Goal: Check status: Check status

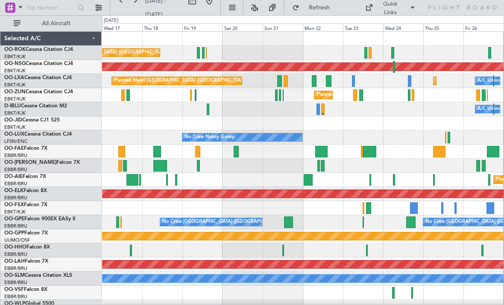
click at [409, 95] on div at bounding box center [409, 95] width 3 height 12
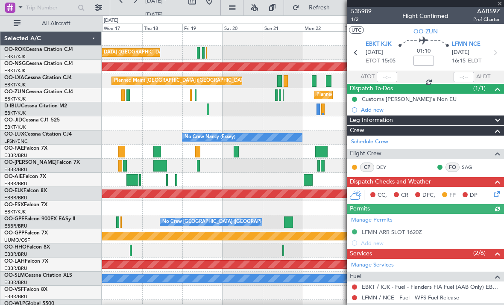
click at [500, 5] on div at bounding box center [425, 3] width 157 height 7
click at [500, 5] on span at bounding box center [500, 4] width 9 height 8
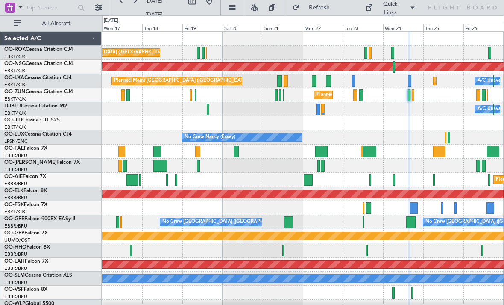
type input "0"
click at [369, 53] on div at bounding box center [370, 53] width 3 height 12
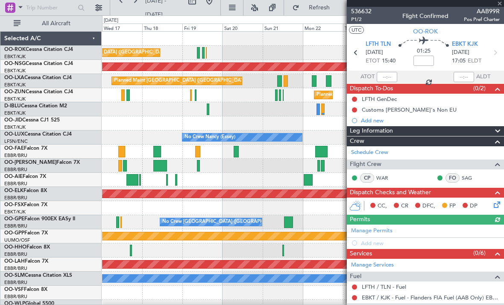
click at [500, 7] on span "AAB99R" at bounding box center [482, 11] width 36 height 9
click at [498, 7] on span "AAB99R" at bounding box center [482, 11] width 36 height 9
click at [500, 6] on span at bounding box center [500, 4] width 9 height 8
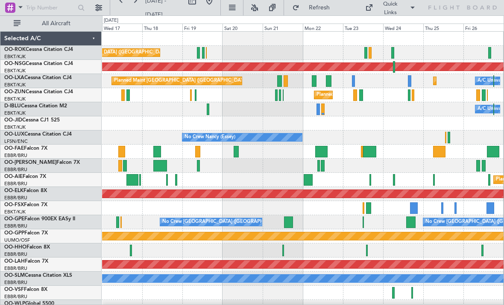
click at [364, 95] on div "Planned Maint Kortrijk-[GEOGRAPHIC_DATA]" at bounding box center [303, 95] width 402 height 14
click at [360, 95] on div at bounding box center [362, 95] width 4 height 12
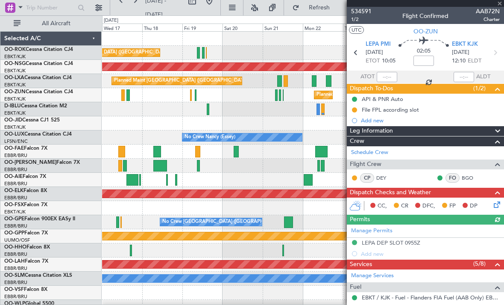
click at [499, 6] on div at bounding box center [425, 3] width 157 height 7
click at [502, 4] on span at bounding box center [500, 4] width 9 height 8
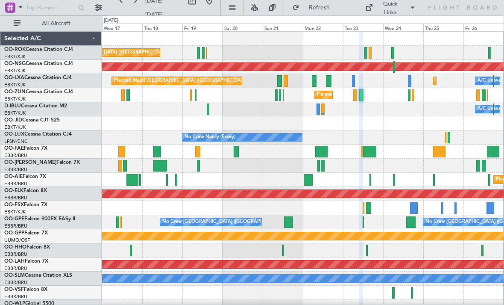
type input "0"
click at [394, 68] on div at bounding box center [394, 67] width 3 height 12
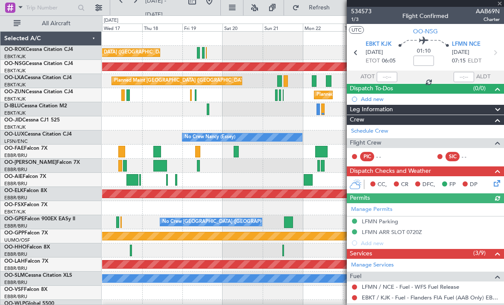
click at [499, 4] on div at bounding box center [425, 3] width 157 height 7
click at [498, 3] on span at bounding box center [500, 4] width 9 height 8
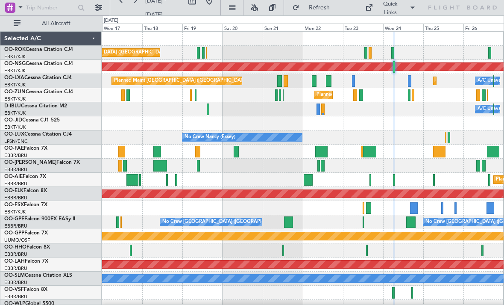
type input "0"
click at [353, 81] on div at bounding box center [353, 81] width 3 height 12
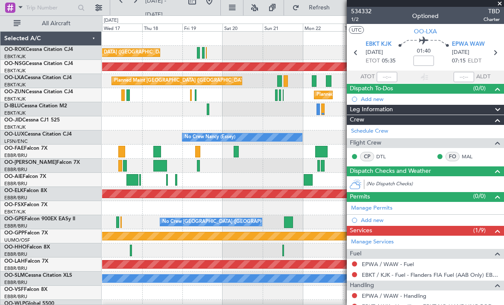
click at [500, 4] on span at bounding box center [500, 4] width 9 height 8
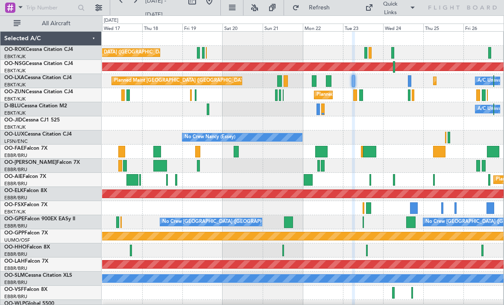
type input "0"
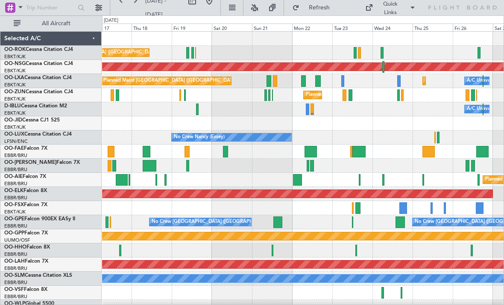
click at [343, 97] on div at bounding box center [345, 95] width 4 height 12
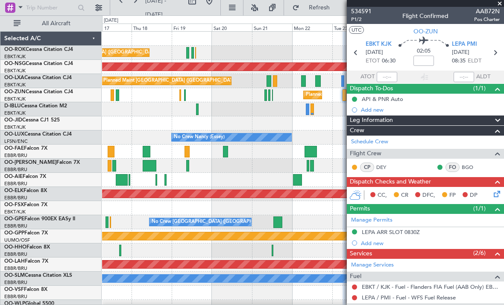
click at [500, 4] on span at bounding box center [500, 4] width 9 height 8
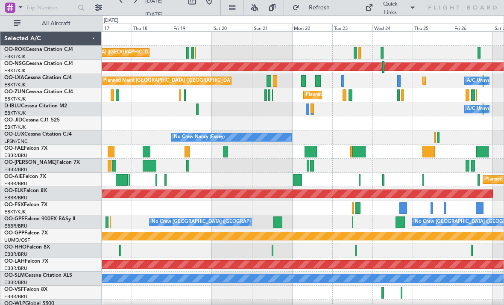
click at [320, 79] on div at bounding box center [318, 81] width 6 height 12
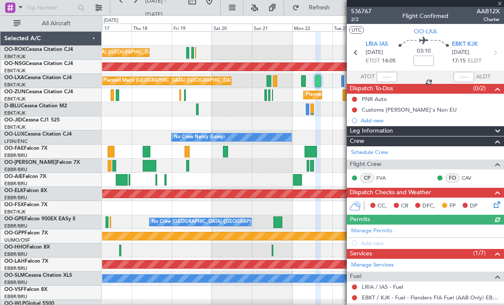
click at [500, 5] on div at bounding box center [425, 3] width 157 height 7
click at [500, 3] on div at bounding box center [425, 3] width 157 height 7
click at [501, 5] on span at bounding box center [500, 4] width 9 height 8
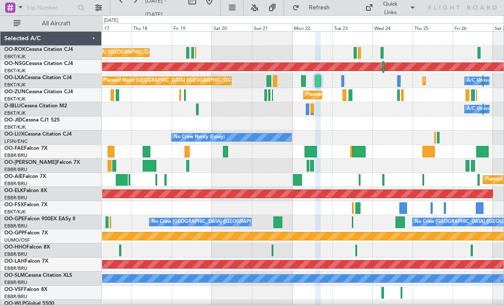
type input "0"
